Goal: Task Accomplishment & Management: Use online tool/utility

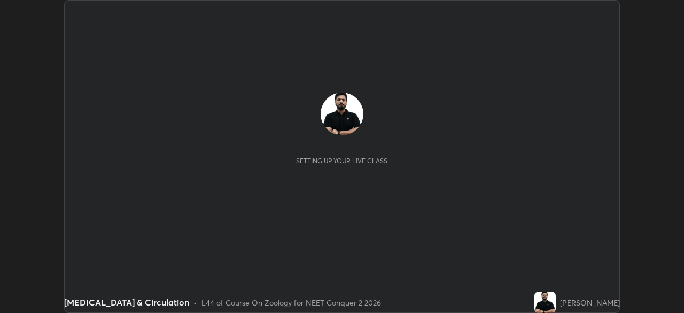
scroll to position [313, 683]
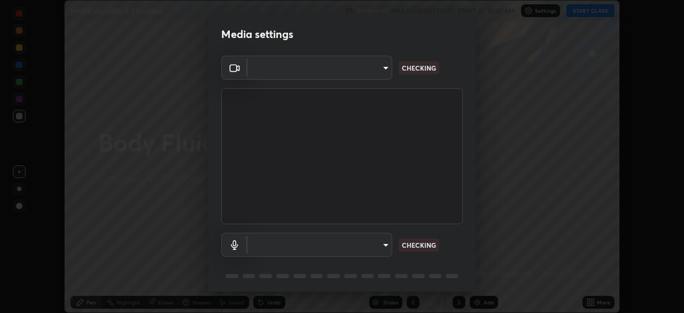
type input "718deecf834a2402e9859888758a2701a1d92989cf10273566d2a6ce3300f65d"
type input "a75359b4f40e144b74a4853d299cb10942348b3e6b3f88c79c501693e4cedbc6"
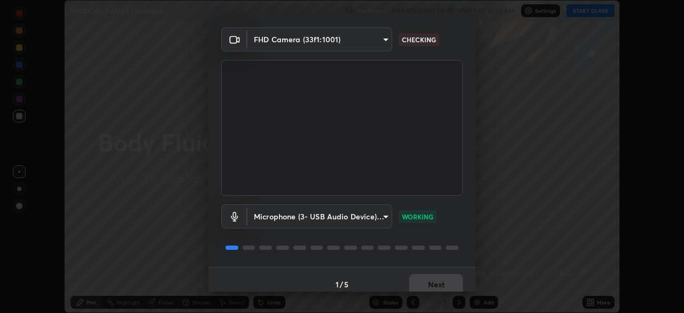
scroll to position [37, 0]
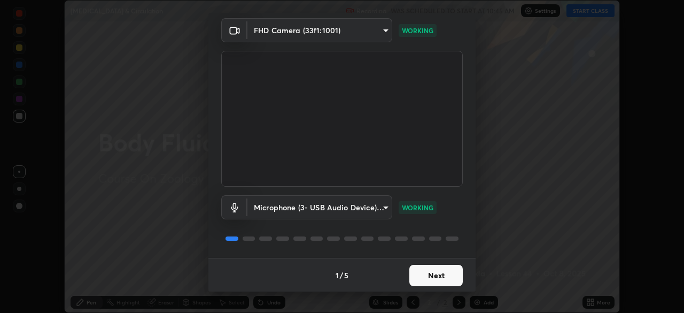
click at [429, 272] on button "Next" at bounding box center [435, 274] width 53 height 21
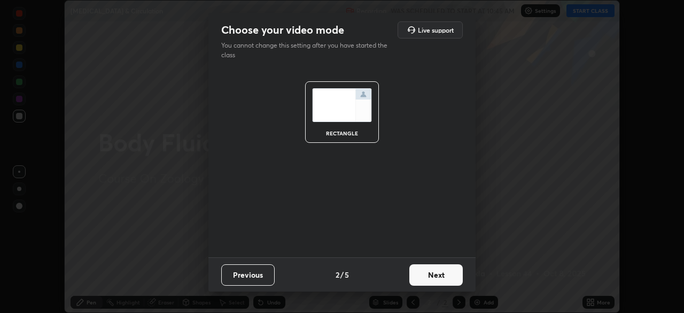
click at [426, 276] on button "Next" at bounding box center [435, 274] width 53 height 21
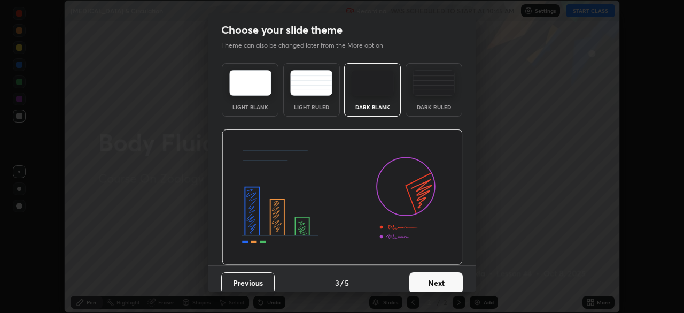
click at [423, 277] on button "Next" at bounding box center [435, 282] width 53 height 21
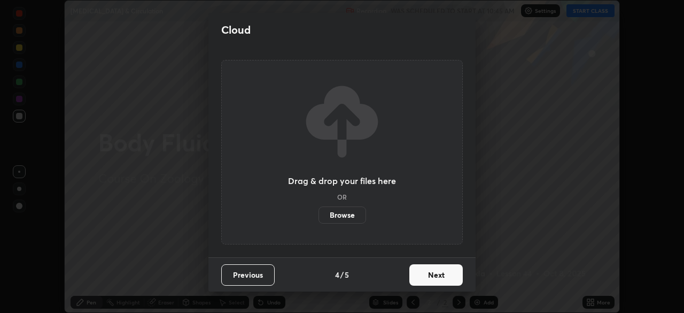
click at [430, 275] on button "Next" at bounding box center [435, 274] width 53 height 21
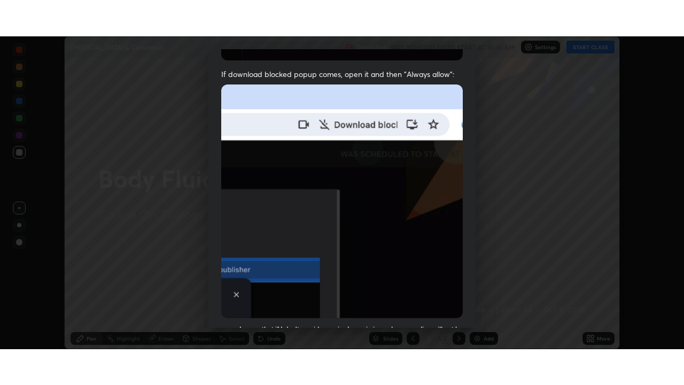
scroll to position [255, 0]
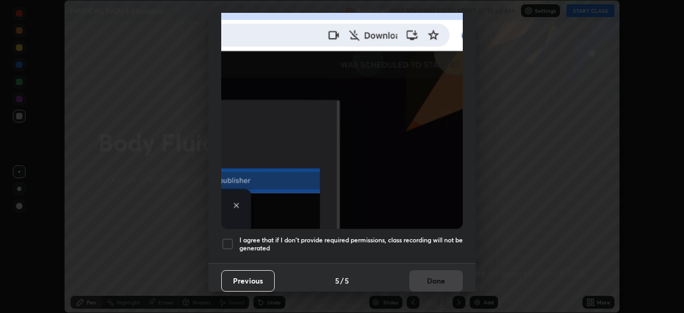
click at [426, 236] on h5 "I agree that if I don't provide required permissions, class recording will not …" at bounding box center [350, 244] width 223 height 17
click at [429, 277] on button "Done" at bounding box center [435, 280] width 53 height 21
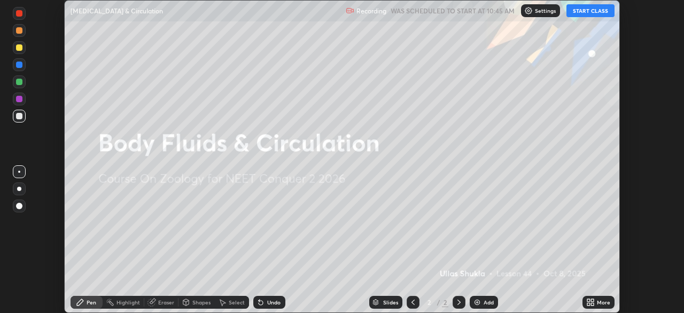
click at [586, 13] on button "START CLASS" at bounding box center [590, 10] width 48 height 13
click at [591, 300] on icon at bounding box center [592, 300] width 3 height 3
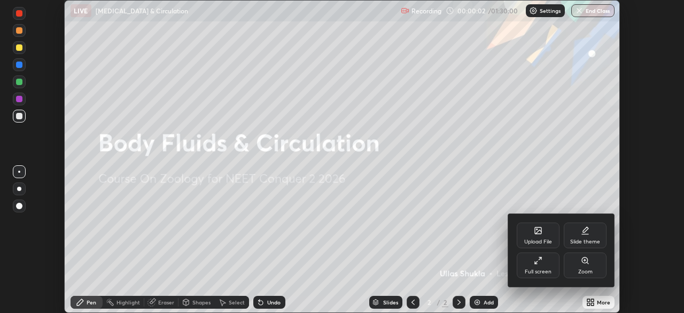
click at [541, 269] on div "Full screen" at bounding box center [538, 271] width 27 height 5
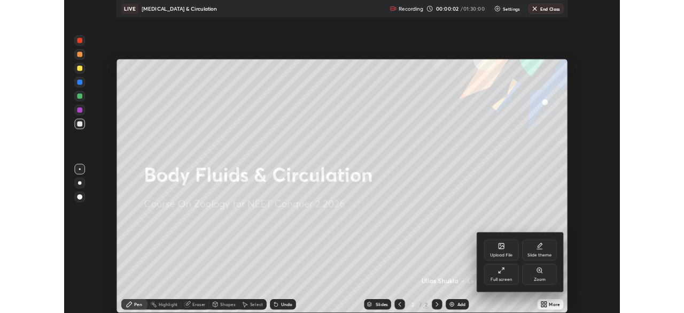
scroll to position [385, 684]
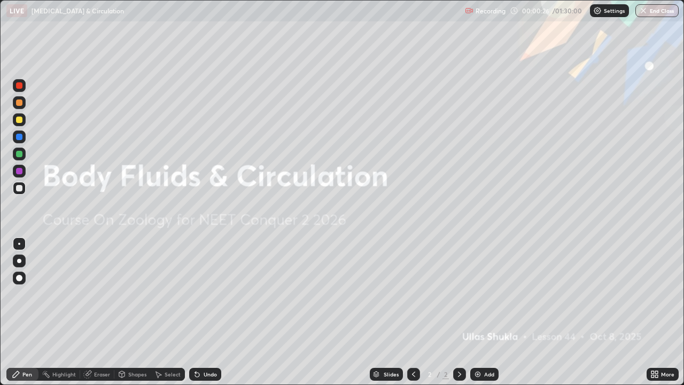
click at [474, 312] on img at bounding box center [477, 374] width 9 height 9
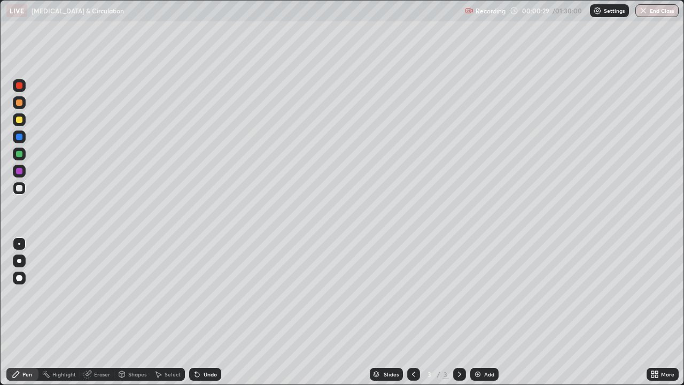
click at [19, 261] on div at bounding box center [19, 261] width 4 height 4
click at [20, 122] on div at bounding box center [19, 119] width 6 height 6
click at [211, 312] on div "Undo" at bounding box center [210, 373] width 13 height 5
click at [204, 312] on div "Undo" at bounding box center [205, 374] width 32 height 13
click at [195, 312] on icon at bounding box center [195, 371] width 1 height 1
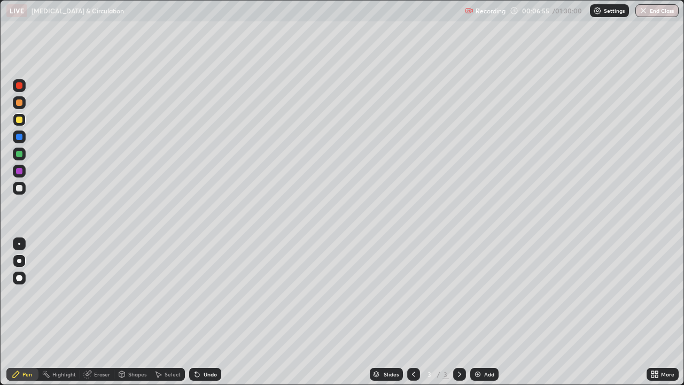
click at [198, 312] on icon at bounding box center [197, 374] width 9 height 9
click at [474, 312] on img at bounding box center [477, 374] width 9 height 9
click at [414, 312] on icon at bounding box center [413, 374] width 9 height 9
click at [458, 312] on icon at bounding box center [459, 374] width 9 height 9
click at [208, 312] on div "Undo" at bounding box center [210, 373] width 13 height 5
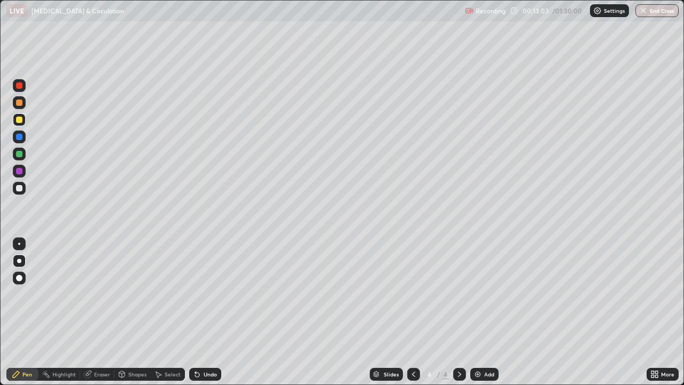
click at [209, 312] on div "Undo" at bounding box center [210, 373] width 13 height 5
click at [579, 312] on div "Slides 4 / 4 Add" at bounding box center [433, 373] width 425 height 21
click at [20, 190] on div at bounding box center [19, 188] width 6 height 6
click at [476, 312] on img at bounding box center [477, 374] width 9 height 9
click at [19, 120] on div at bounding box center [19, 119] width 6 height 6
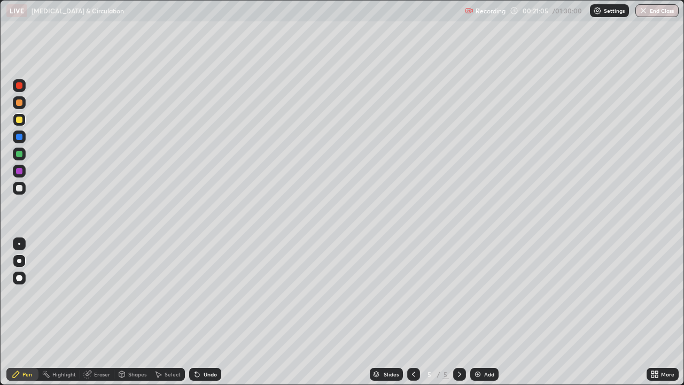
click at [208, 312] on div "Undo" at bounding box center [210, 373] width 13 height 5
click at [198, 312] on icon at bounding box center [197, 374] width 9 height 9
click at [479, 312] on img at bounding box center [477, 374] width 9 height 9
click at [473, 312] on img at bounding box center [477, 374] width 9 height 9
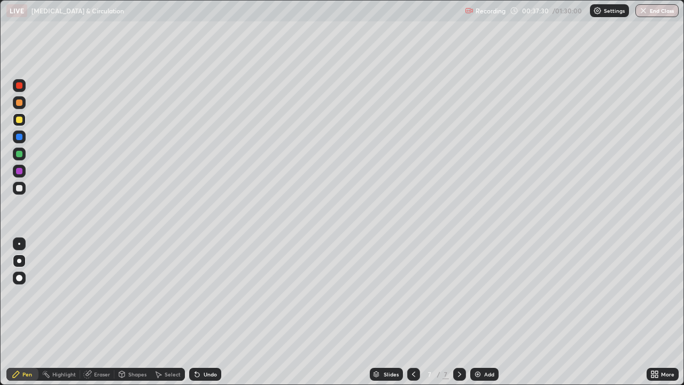
click at [196, 312] on icon at bounding box center [197, 374] width 4 height 4
click at [204, 312] on div "Undo" at bounding box center [210, 373] width 13 height 5
click at [478, 312] on img at bounding box center [477, 374] width 9 height 9
click at [412, 312] on icon at bounding box center [413, 374] width 9 height 9
click at [459, 312] on icon at bounding box center [459, 374] width 9 height 9
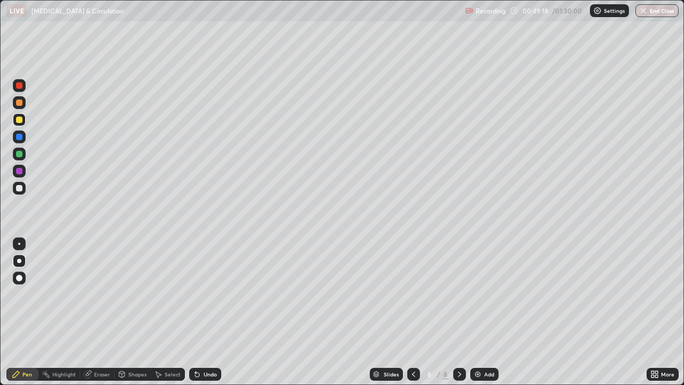
click at [478, 312] on img at bounding box center [477, 374] width 9 height 9
click at [411, 312] on icon at bounding box center [413, 374] width 9 height 9
click at [453, 312] on div at bounding box center [459, 374] width 13 height 13
click at [18, 192] on div at bounding box center [19, 188] width 13 height 13
click at [19, 244] on div at bounding box center [19, 244] width 2 height 2
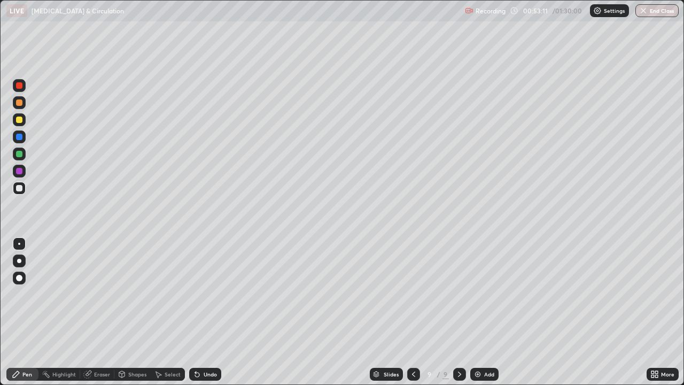
click at [99, 312] on div "Eraser" at bounding box center [102, 373] width 16 height 5
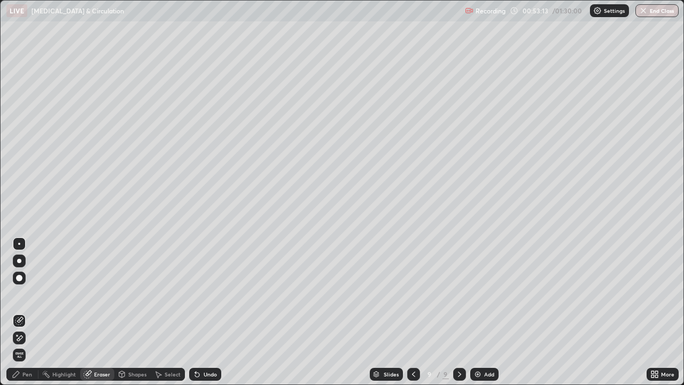
click at [27, 312] on div "Pen" at bounding box center [27, 373] width 10 height 5
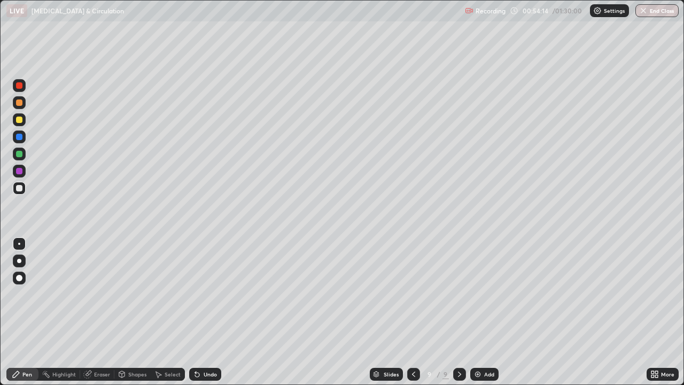
click at [27, 193] on div at bounding box center [19, 188] width 17 height 17
click at [92, 312] on div "Eraser" at bounding box center [97, 374] width 34 height 13
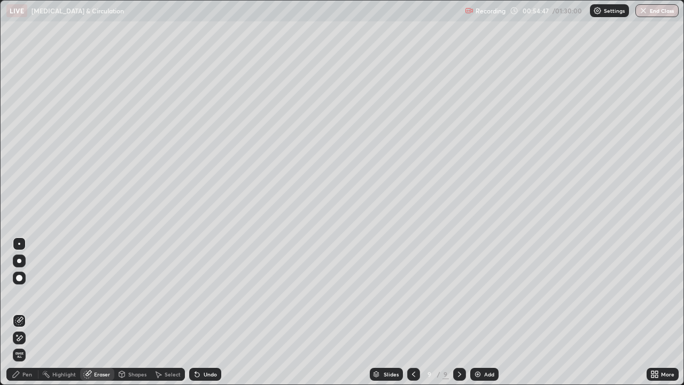
click at [32, 312] on div "Pen" at bounding box center [27, 373] width 10 height 5
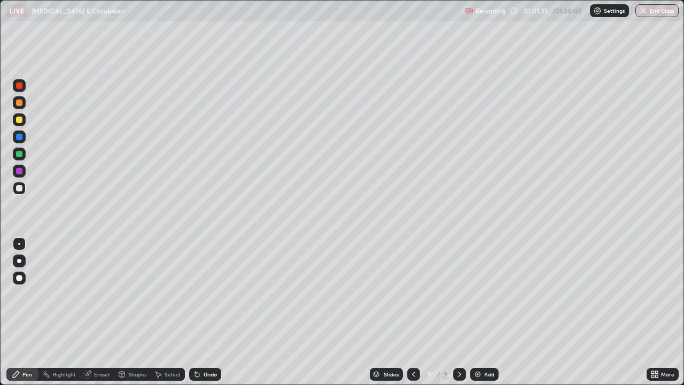
click at [477, 312] on img at bounding box center [477, 374] width 9 height 9
click at [19, 261] on div at bounding box center [19, 261] width 4 height 4
click at [19, 120] on div at bounding box center [19, 119] width 6 height 6
click at [478, 312] on img at bounding box center [477, 374] width 9 height 9
click at [211, 312] on div "Undo" at bounding box center [210, 373] width 13 height 5
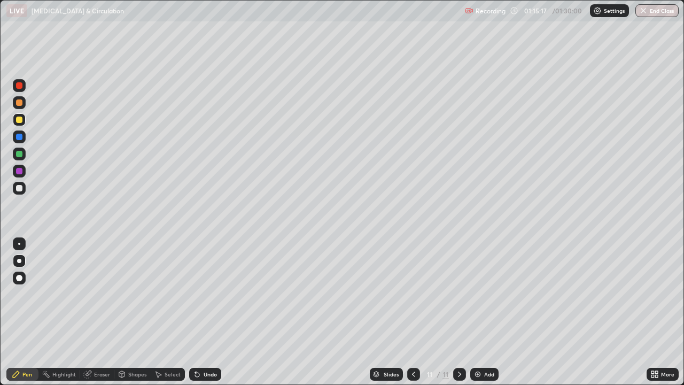
click at [474, 312] on div "Add" at bounding box center [484, 374] width 28 height 13
click at [19, 155] on div at bounding box center [19, 154] width 6 height 6
click at [19, 141] on div at bounding box center [19, 136] width 13 height 13
click at [19, 189] on div at bounding box center [19, 188] width 6 height 6
click at [19, 244] on div at bounding box center [19, 244] width 2 height 2
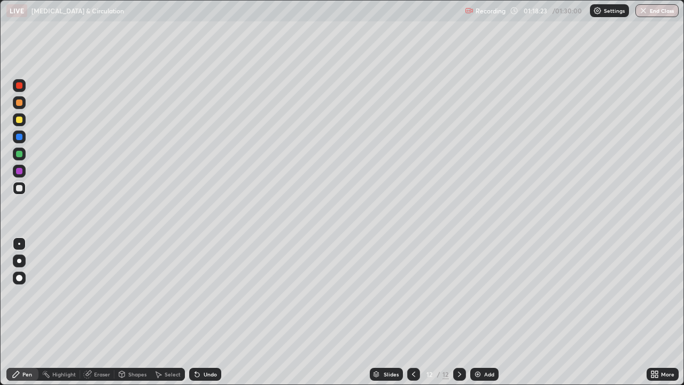
click at [17, 121] on div at bounding box center [19, 119] width 6 height 6
click at [19, 261] on div at bounding box center [19, 261] width 4 height 4
click at [18, 157] on div at bounding box center [19, 154] width 6 height 6
click at [197, 312] on icon at bounding box center [197, 374] width 4 height 4
click at [484, 312] on div "Add" at bounding box center [489, 373] width 10 height 5
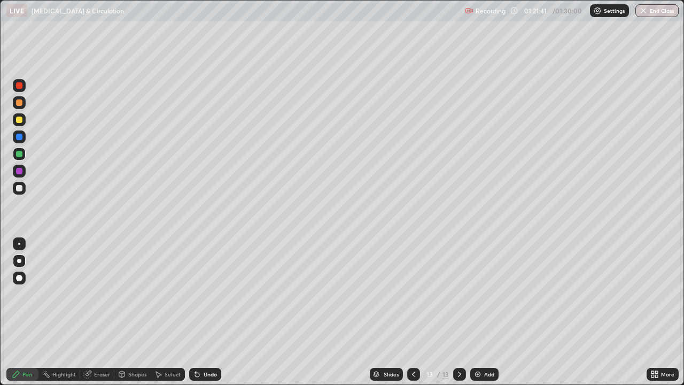
click at [18, 118] on div at bounding box center [19, 119] width 6 height 6
click at [199, 312] on icon at bounding box center [197, 374] width 9 height 9
click at [206, 312] on div "Undo" at bounding box center [210, 373] width 13 height 5
click at [207, 312] on div "Undo" at bounding box center [210, 373] width 13 height 5
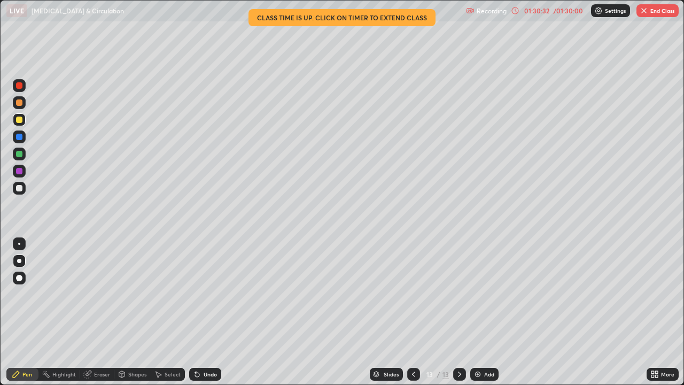
click at [659, 13] on button "End Class" at bounding box center [657, 10] width 42 height 13
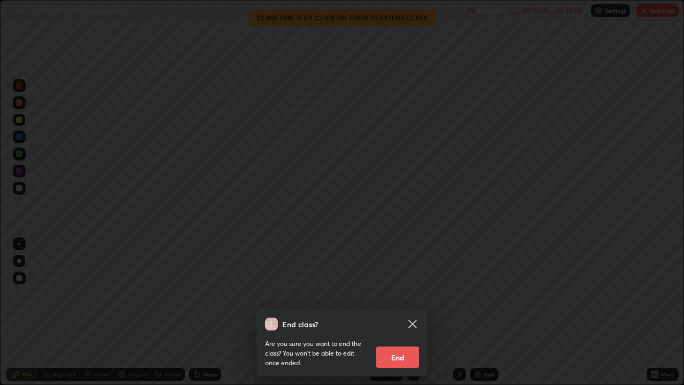
click at [396, 312] on button "End" at bounding box center [397, 356] width 43 height 21
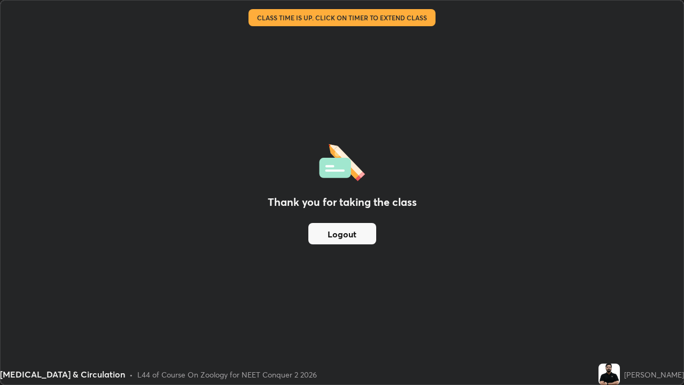
click at [369, 227] on button "Logout" at bounding box center [342, 233] width 68 height 21
click at [362, 230] on button "Logout" at bounding box center [342, 233] width 68 height 21
click at [362, 235] on button "Logout" at bounding box center [342, 233] width 68 height 21
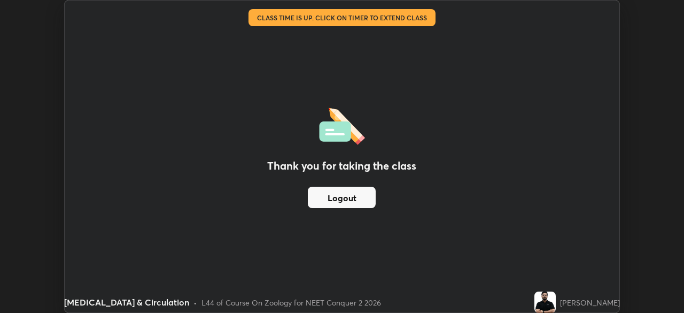
scroll to position [53116, 52745]
click at [360, 203] on button "Logout" at bounding box center [342, 196] width 68 height 21
click at [361, 201] on button "Logout" at bounding box center [342, 196] width 68 height 21
